Goal: Information Seeking & Learning: Check status

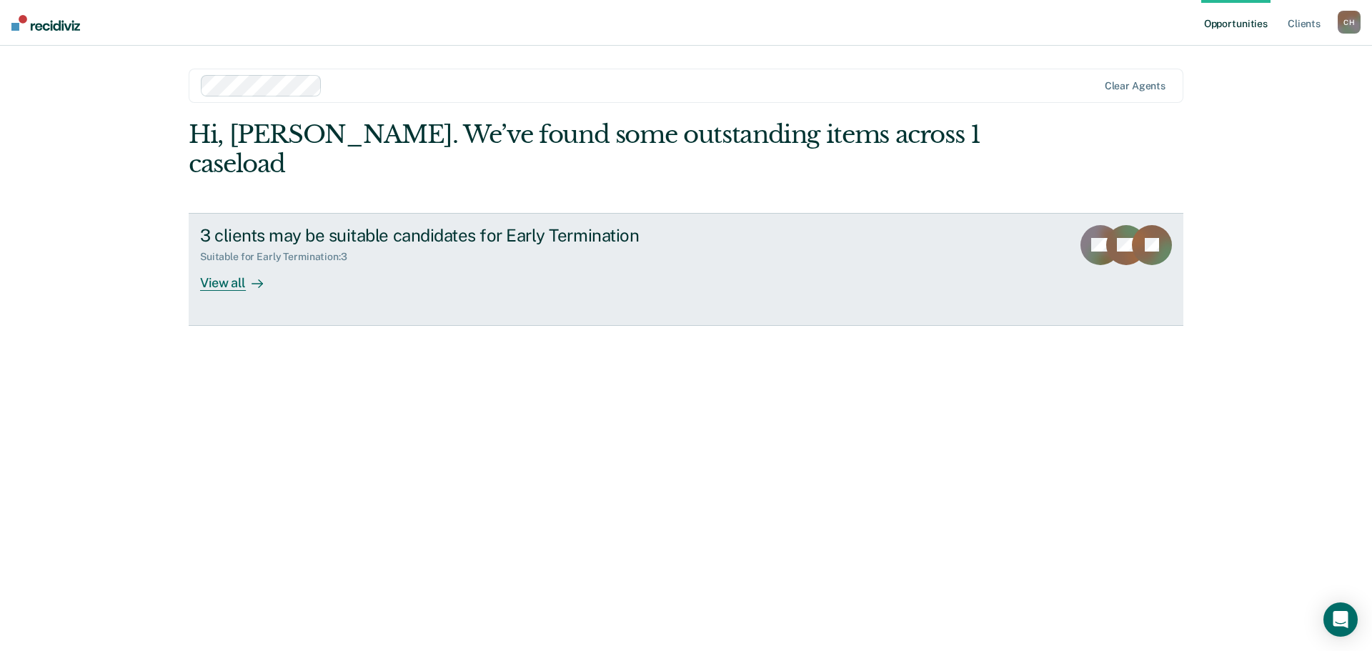
click at [243, 275] on div "View all" at bounding box center [240, 277] width 80 height 28
